Goal: Information Seeking & Learning: Check status

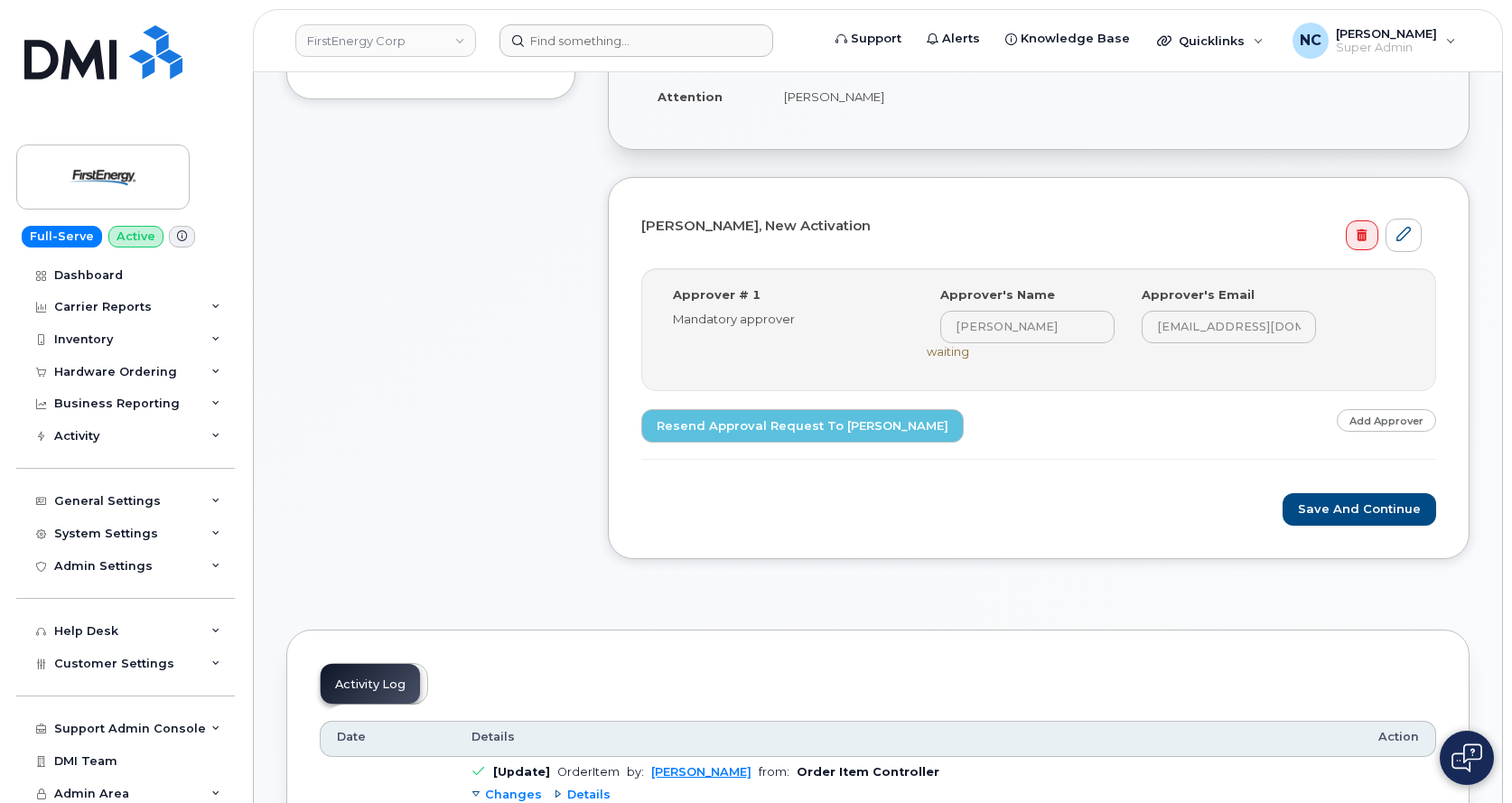
scroll to position [362, 0]
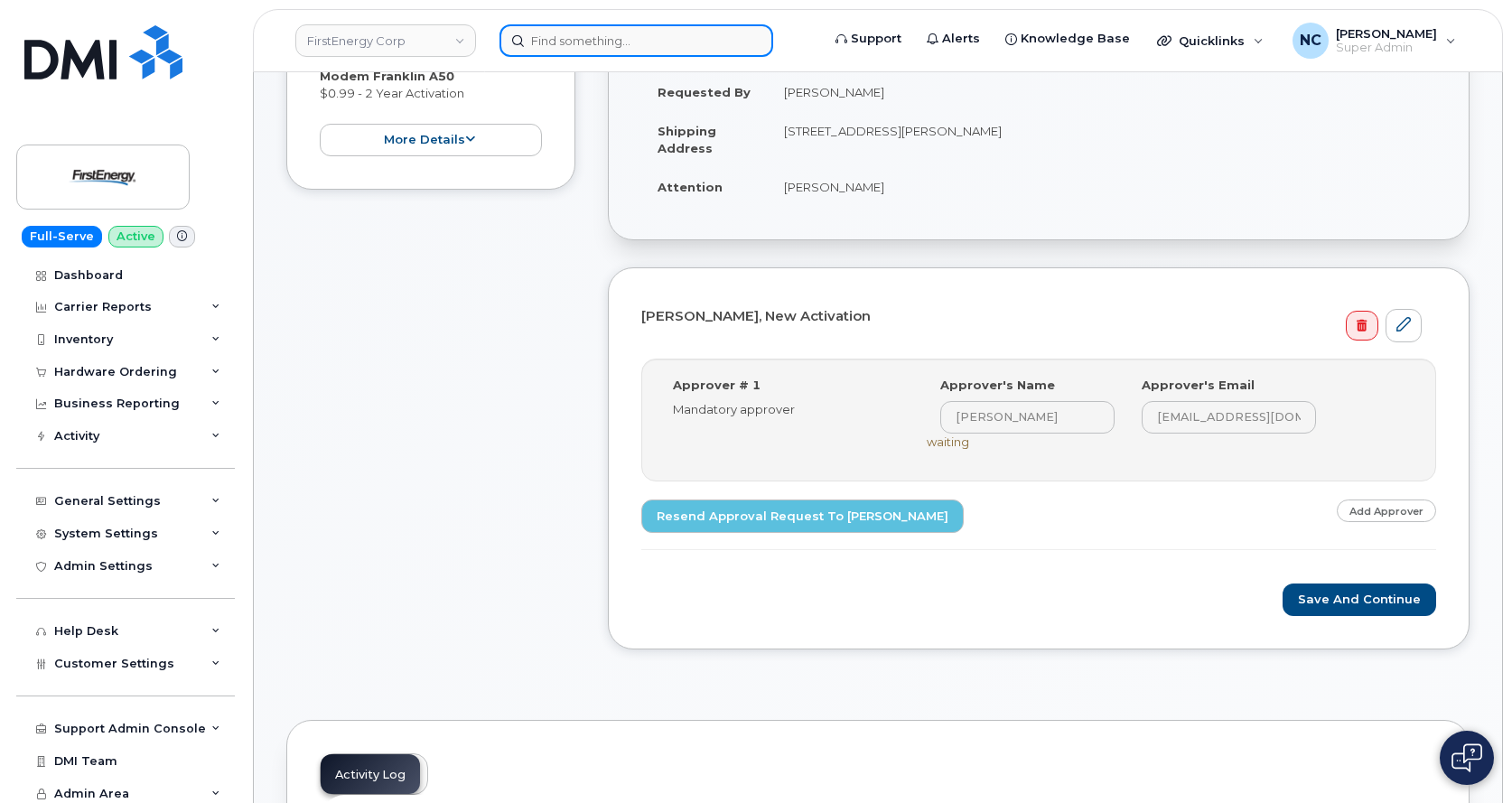
click at [699, 30] on input at bounding box center [636, 40] width 274 height 33
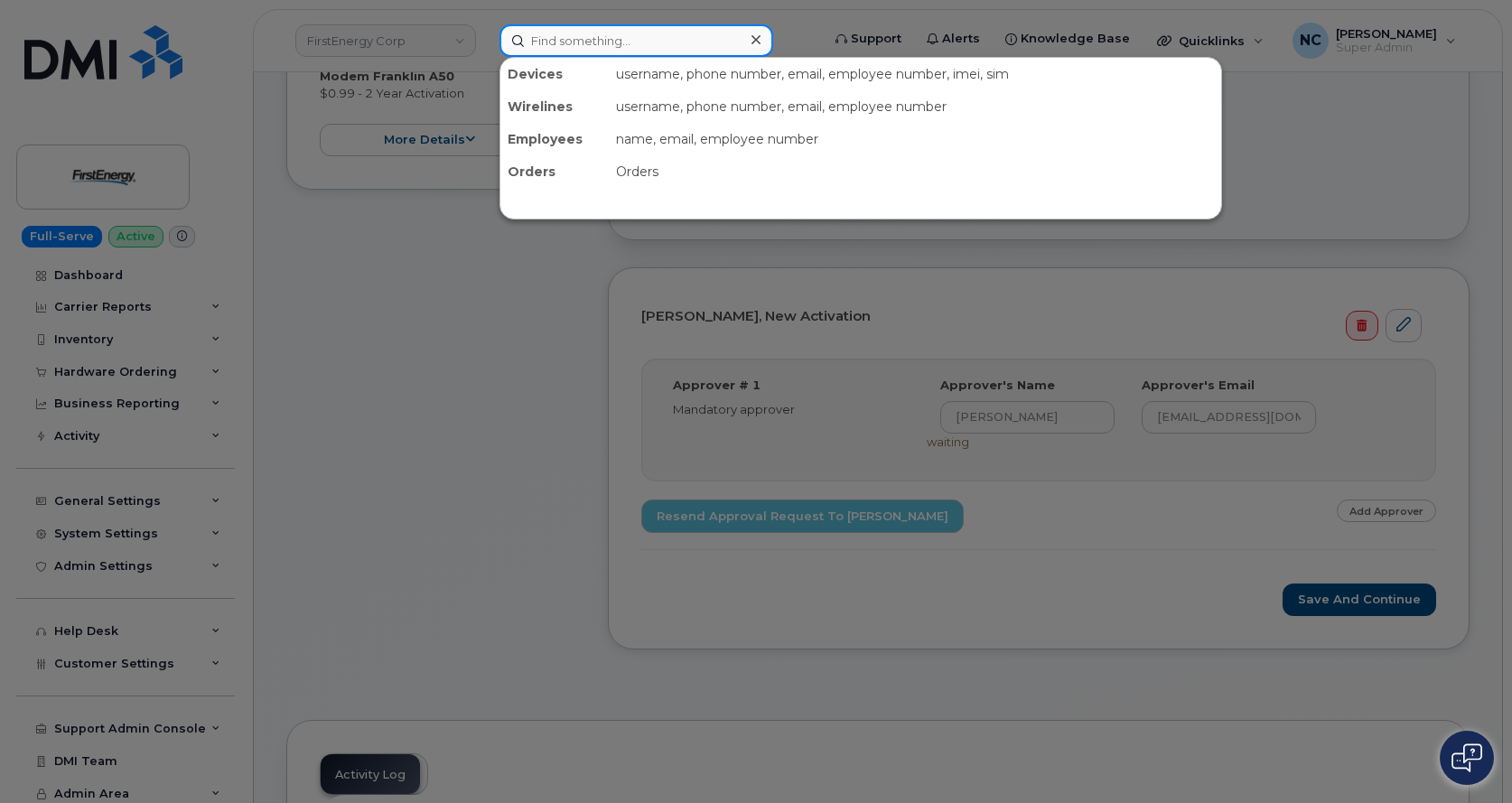
paste input "201-734-1004"
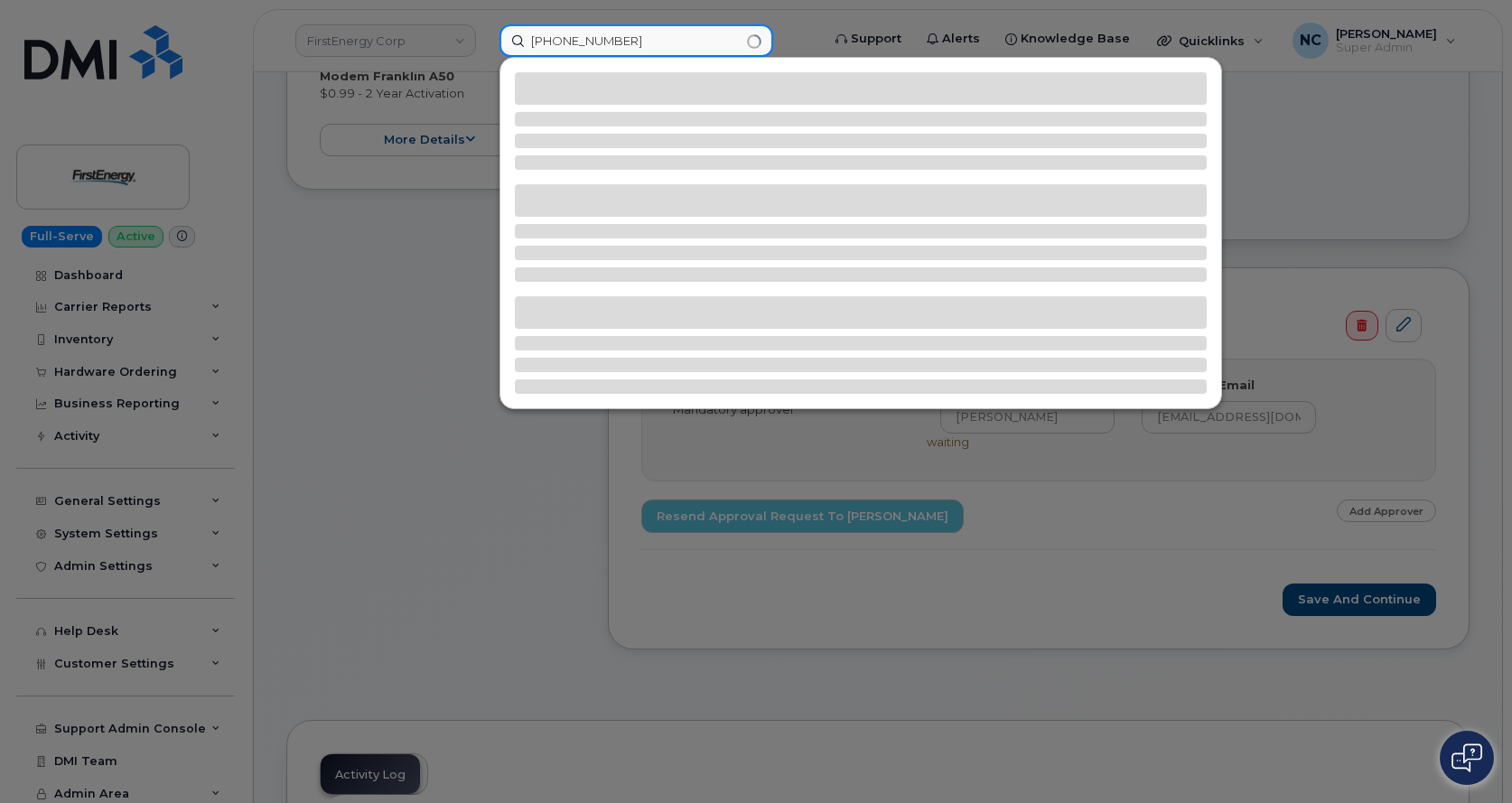
type input "201-734-1004"
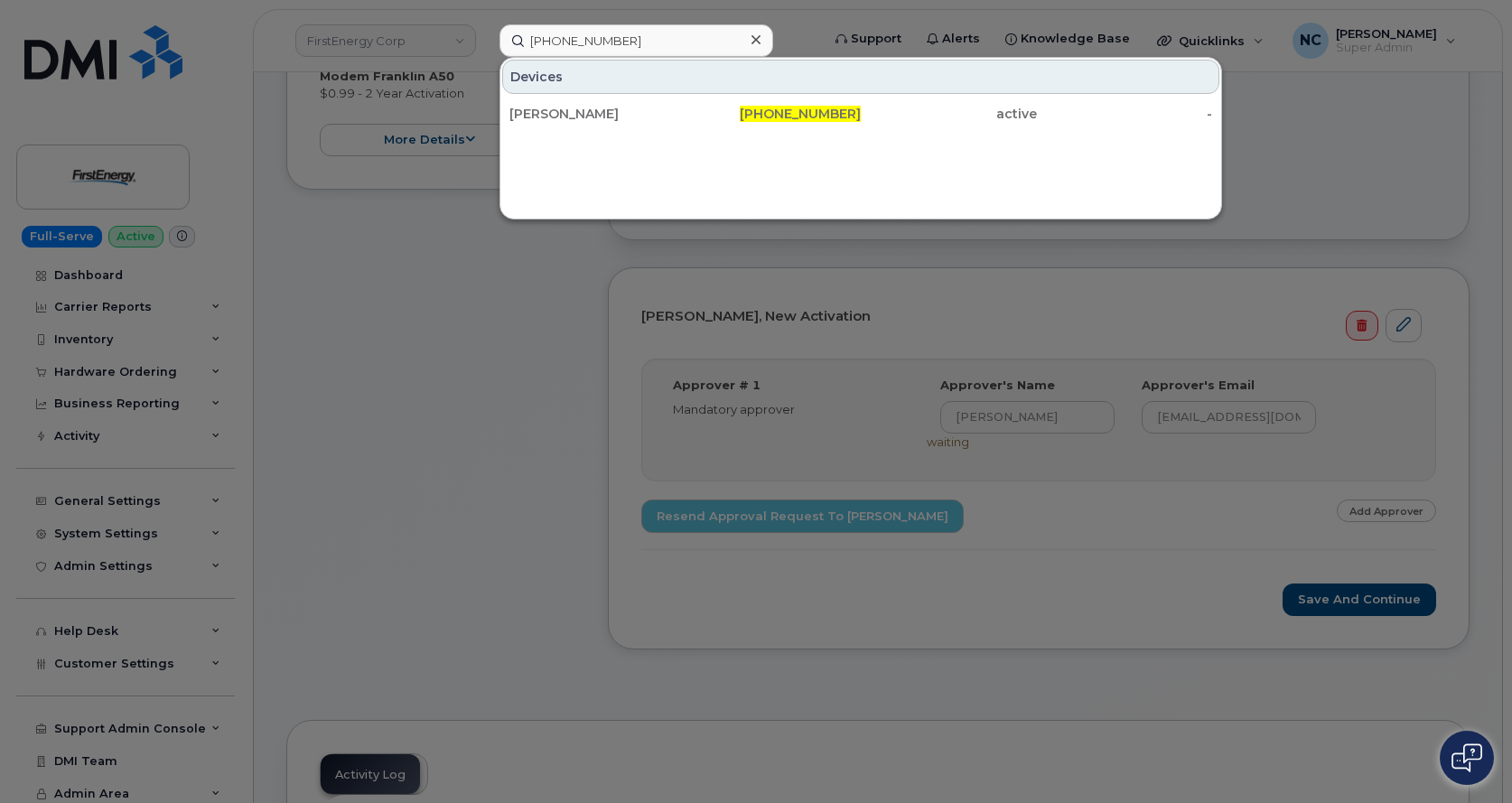
click at [686, 104] on div "[PERSON_NAME]" at bounding box center [773, 113] width 176 height 33
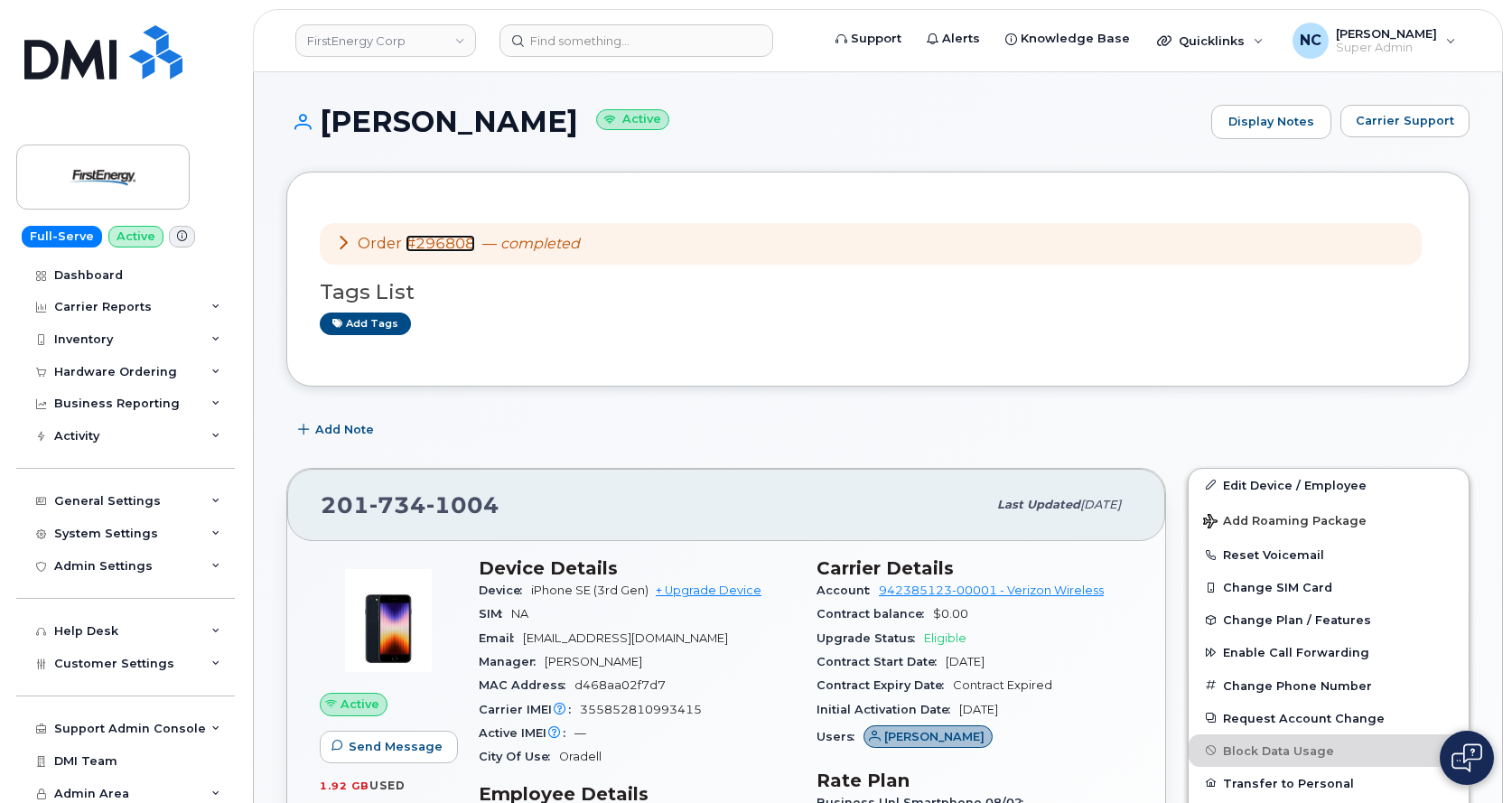
click at [442, 245] on link "#296808" at bounding box center [440, 242] width 70 height 17
click at [555, 248] on em "completed" at bounding box center [540, 242] width 80 height 17
click at [453, 240] on link "#296808" at bounding box center [440, 242] width 70 height 17
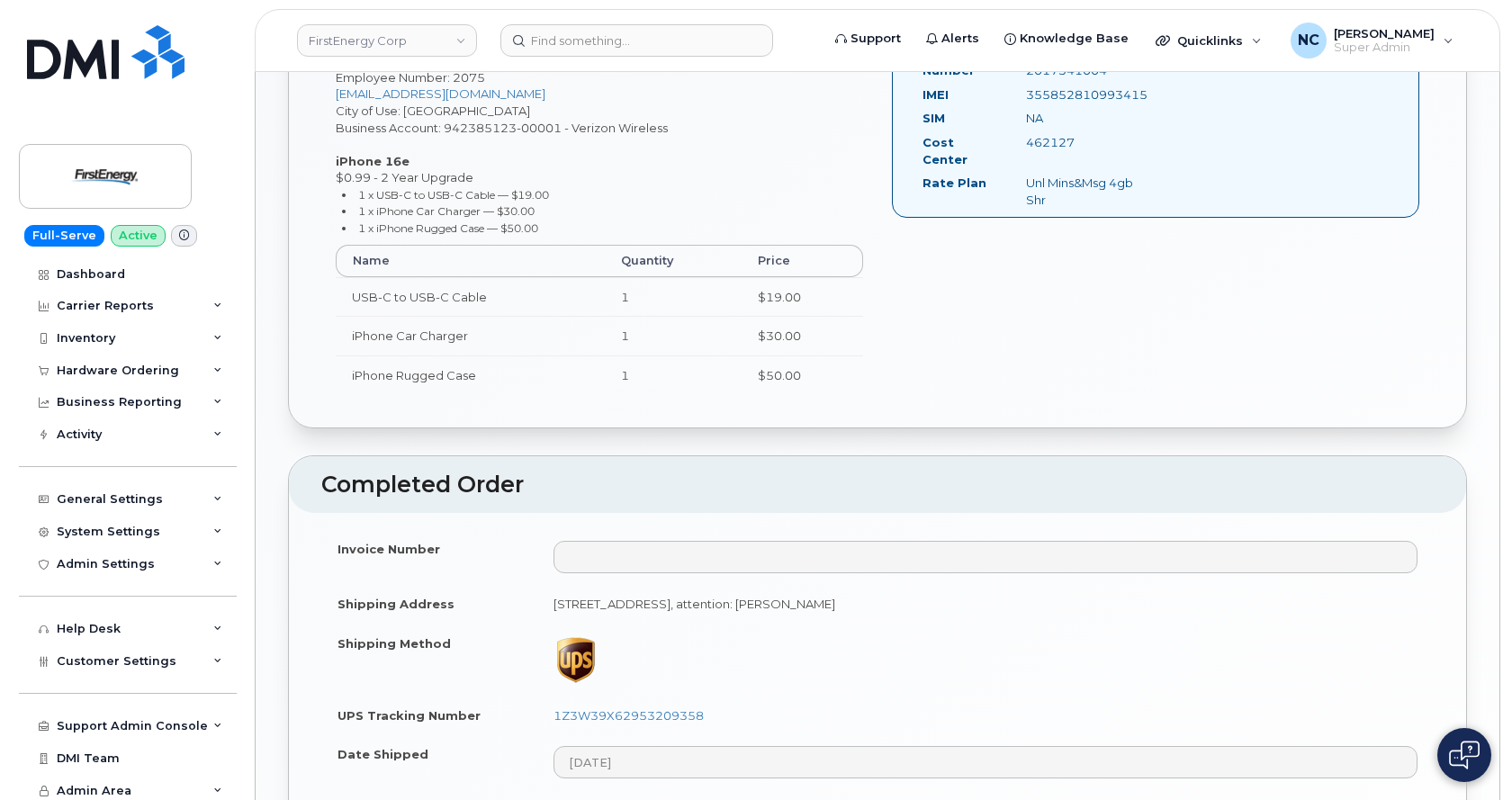
scroll to position [720, 0]
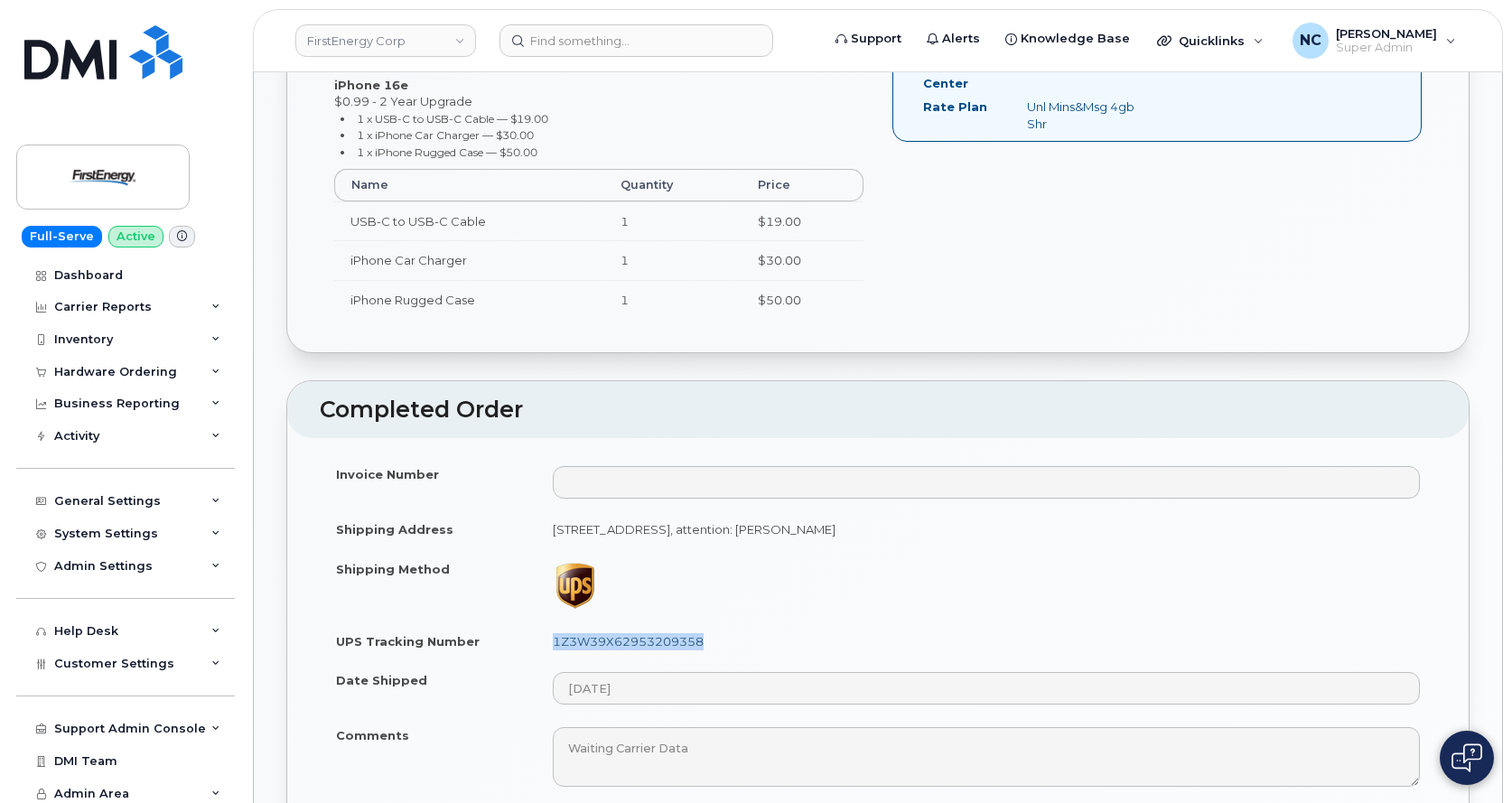
drag, startPoint x: 718, startPoint y: 632, endPoint x: 553, endPoint y: 644, distance: 165.4
click at [553, 644] on td "1Z3W39X62953209358" at bounding box center [986, 641] width 899 height 39
copy link "1Z3W39X62953209358"
click at [654, 639] on link "1Z3W39X62953209358" at bounding box center [627, 641] width 151 height 15
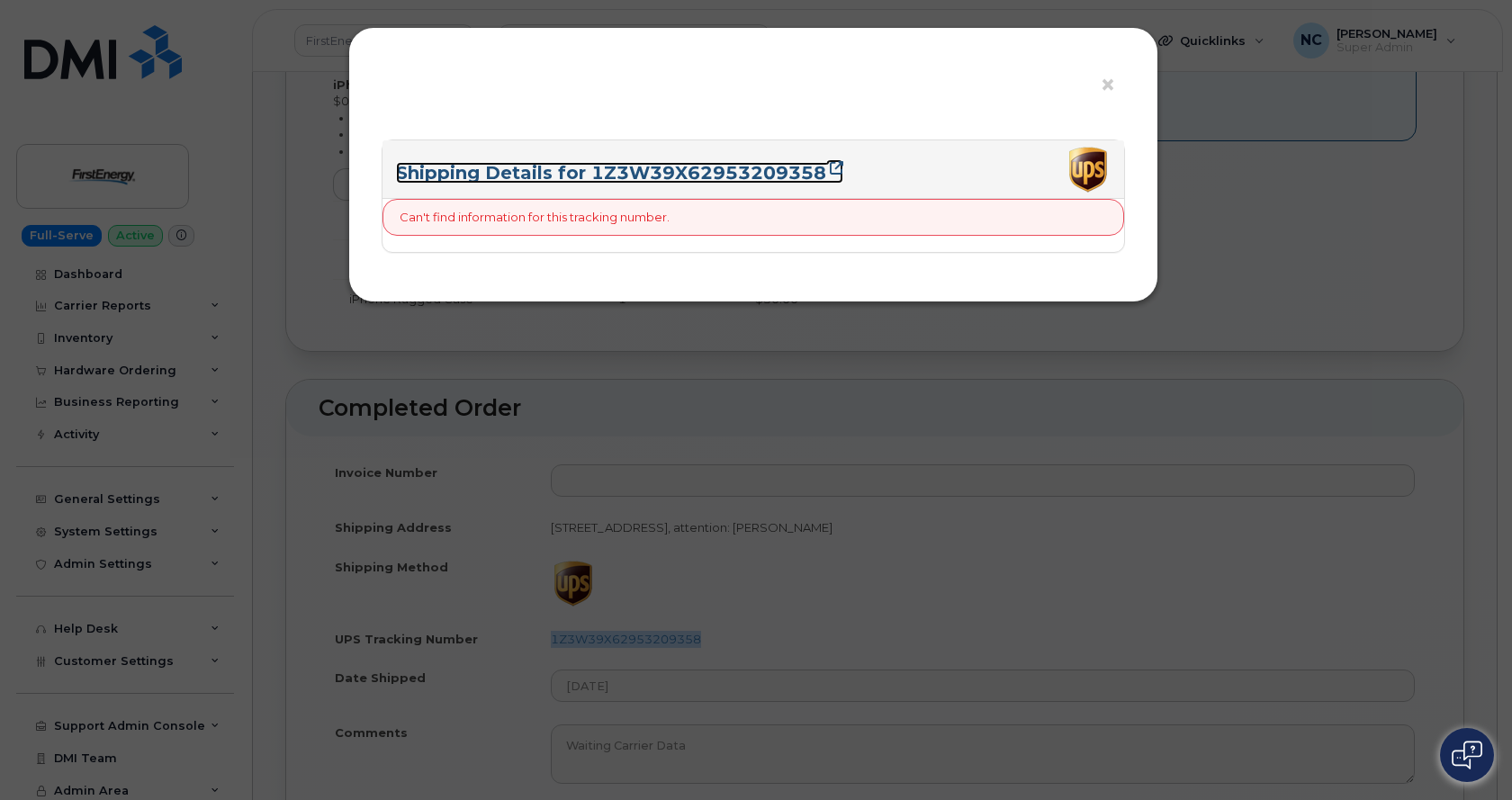
click at [781, 177] on link "Shipping Details for 1Z3W39X62953209358" at bounding box center [620, 173] width 447 height 22
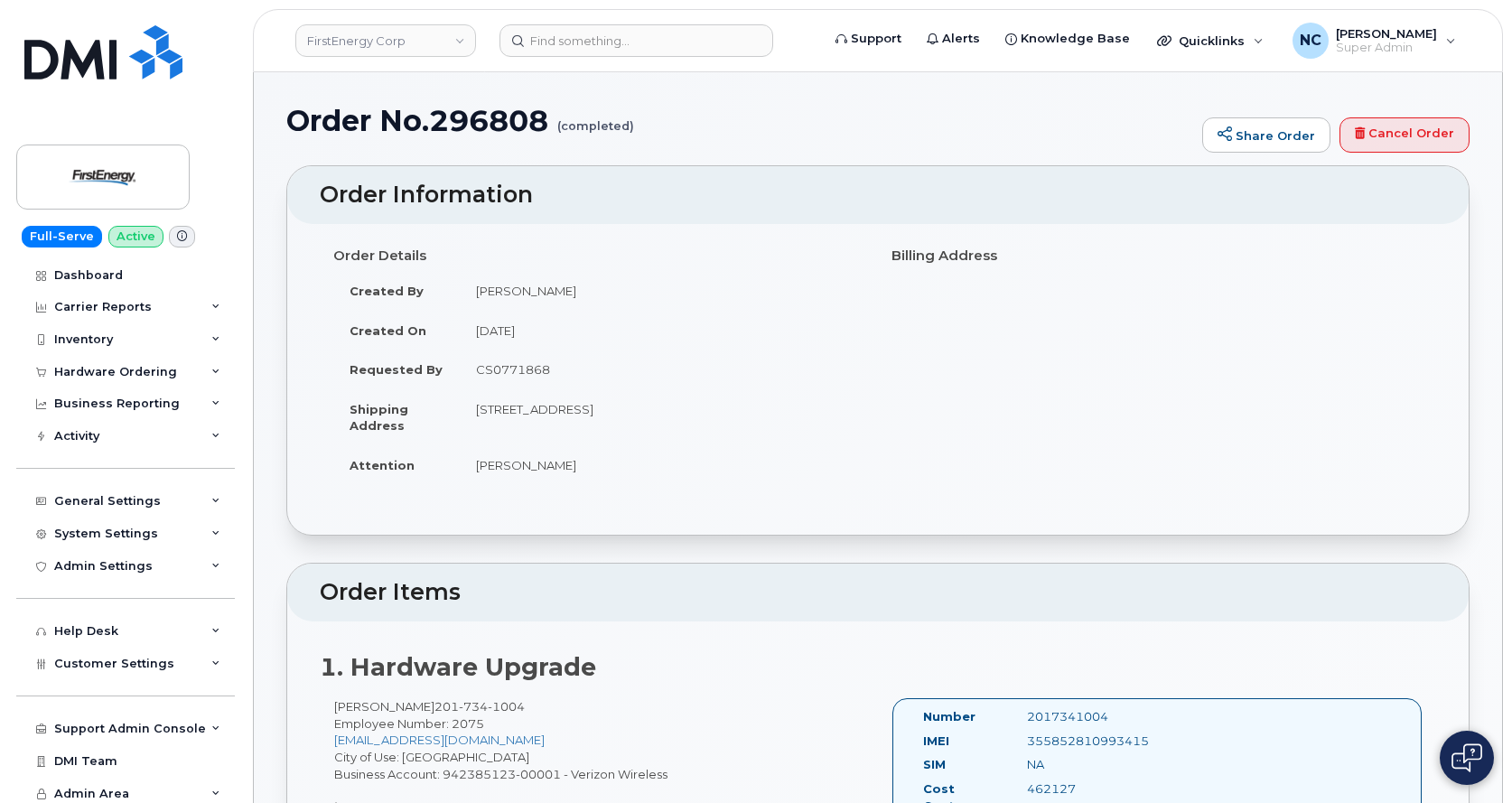
drag, startPoint x: 466, startPoint y: 404, endPoint x: 572, endPoint y: 420, distance: 107.2
click at [572, 420] on td "31 Deerhaven Ln NEWFOUNDLAND NJ 07435-1303 UNITED STATES" at bounding box center [662, 417] width 405 height 56
copy td "31 Deerhaven Ln NEWFOUNDLAND NJ 07435-1303 UNITED STATES"
click at [606, 40] on input at bounding box center [636, 40] width 274 height 33
paste input "[PHONE_NUMBER]"
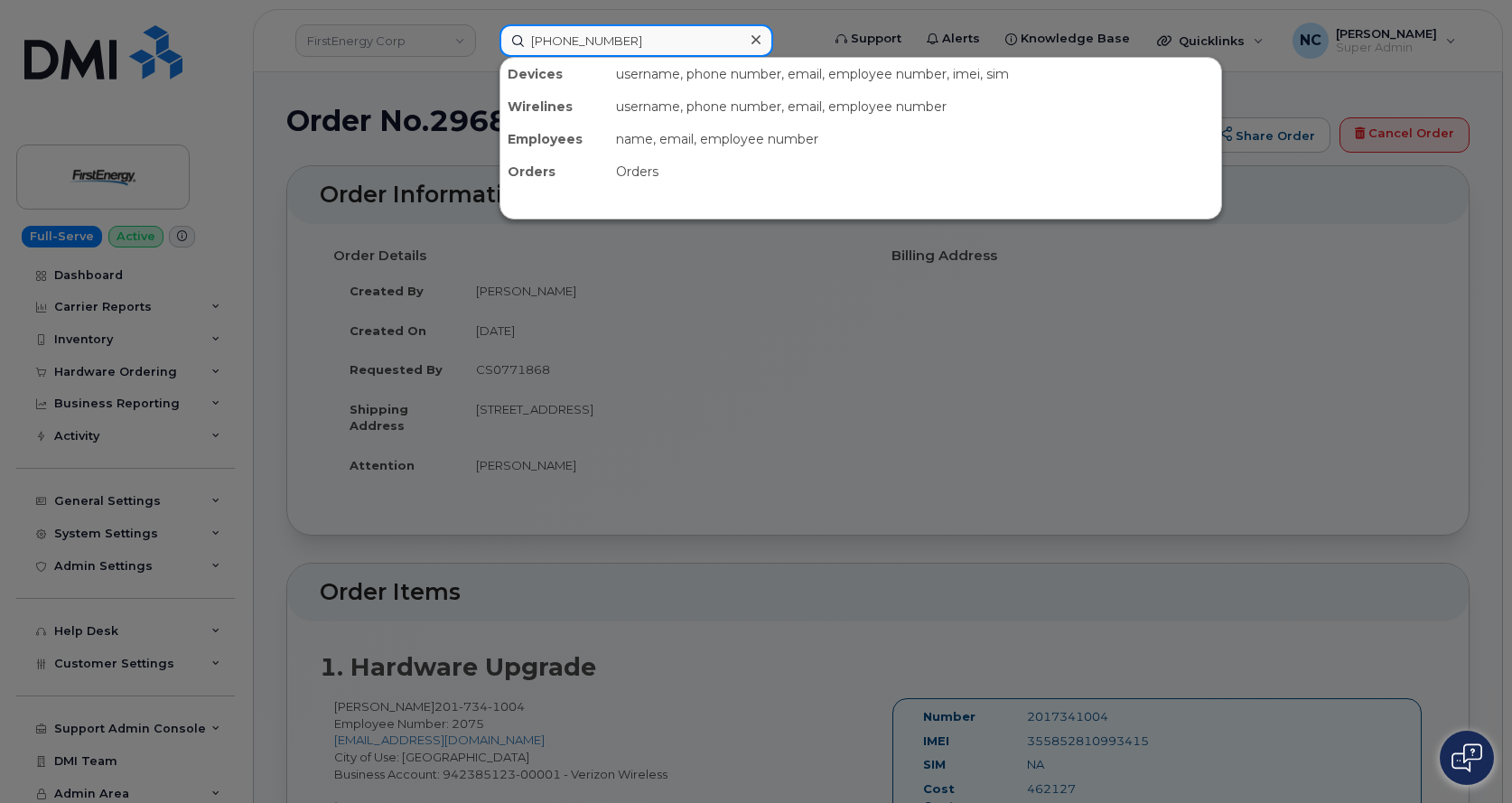
type input "201-734-1004"
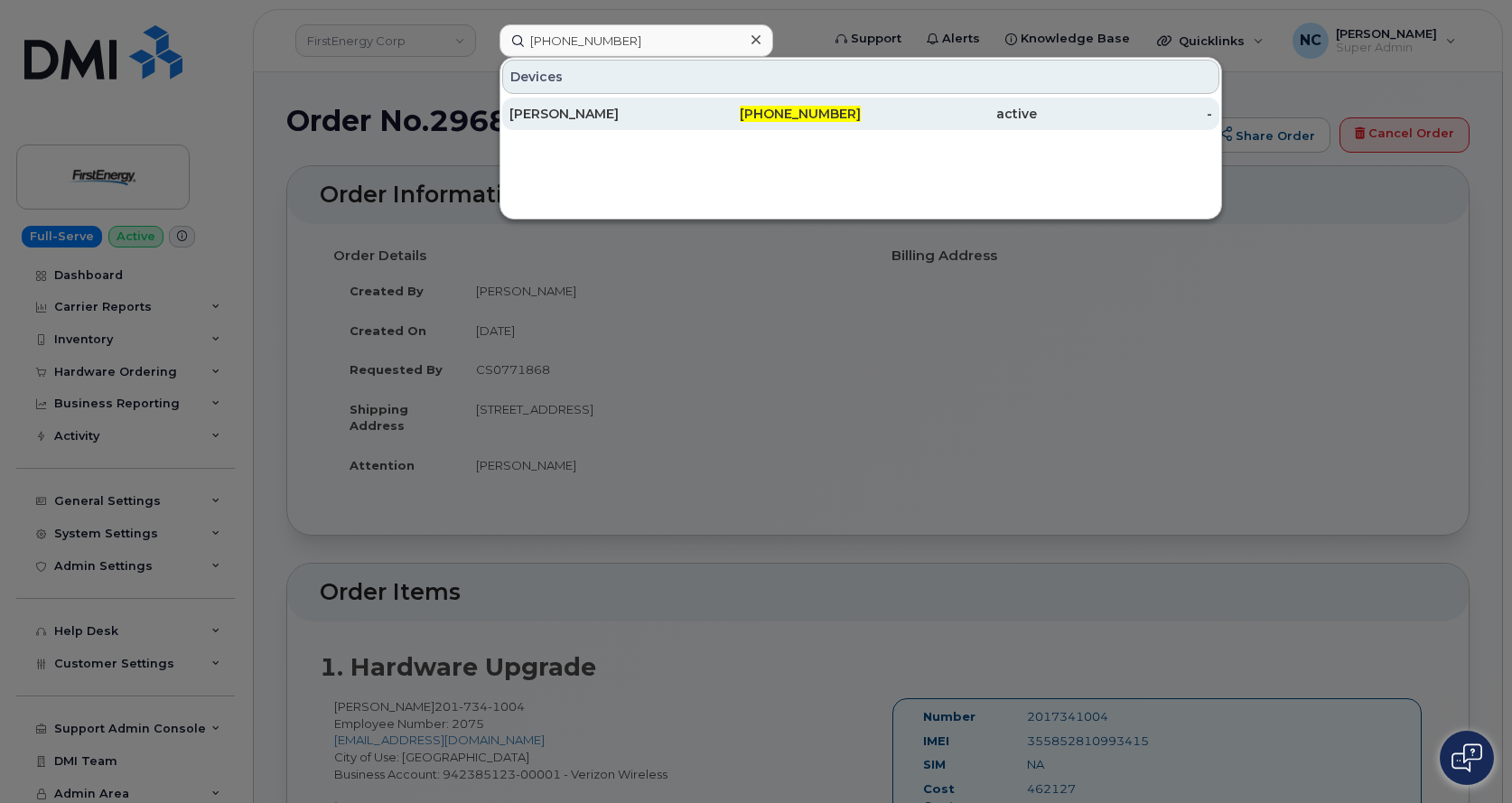
click at [631, 114] on div "[PERSON_NAME]" at bounding box center [597, 113] width 176 height 18
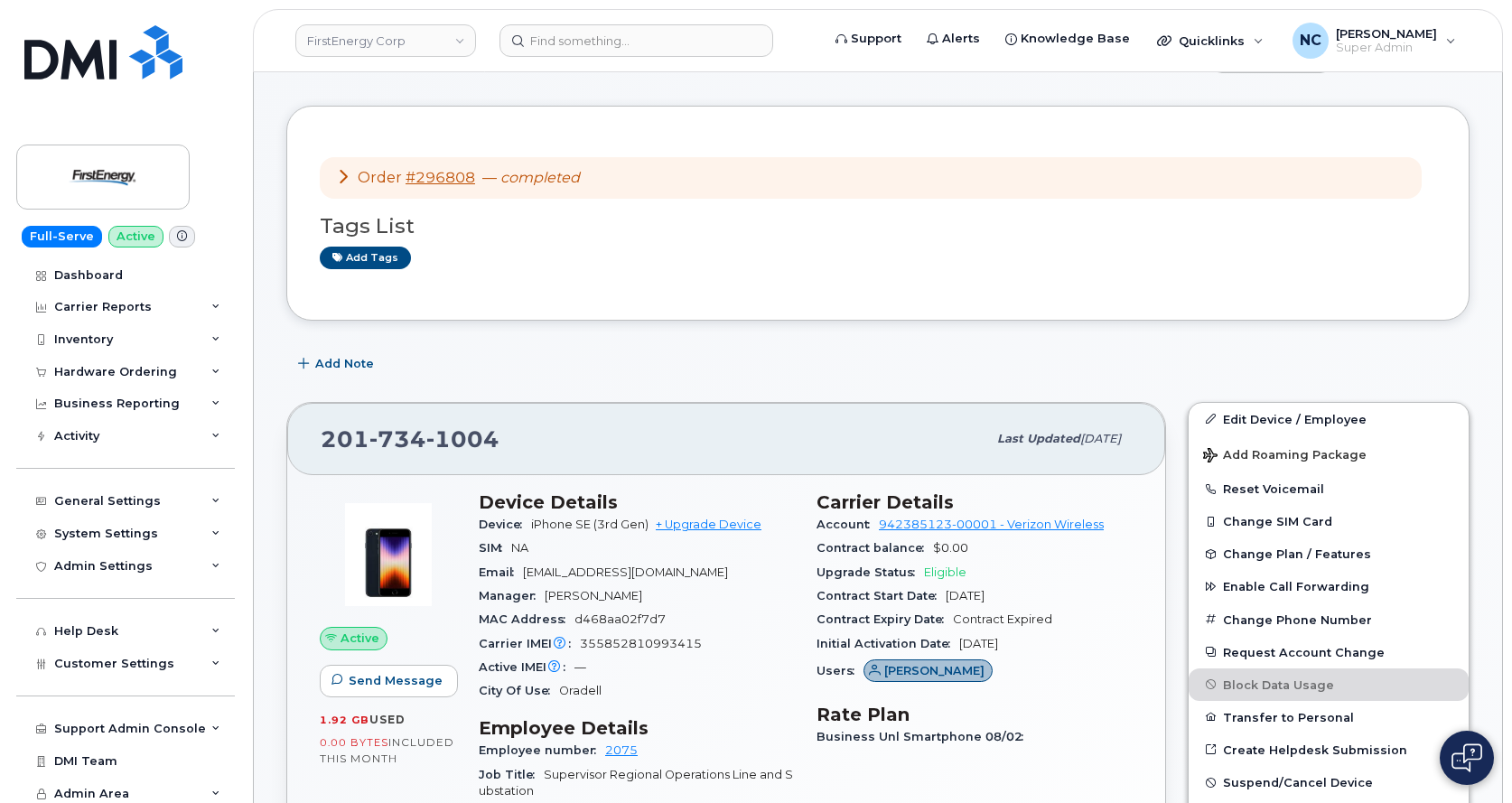
scroll to position [180, 0]
